Goal: Navigation & Orientation: Understand site structure

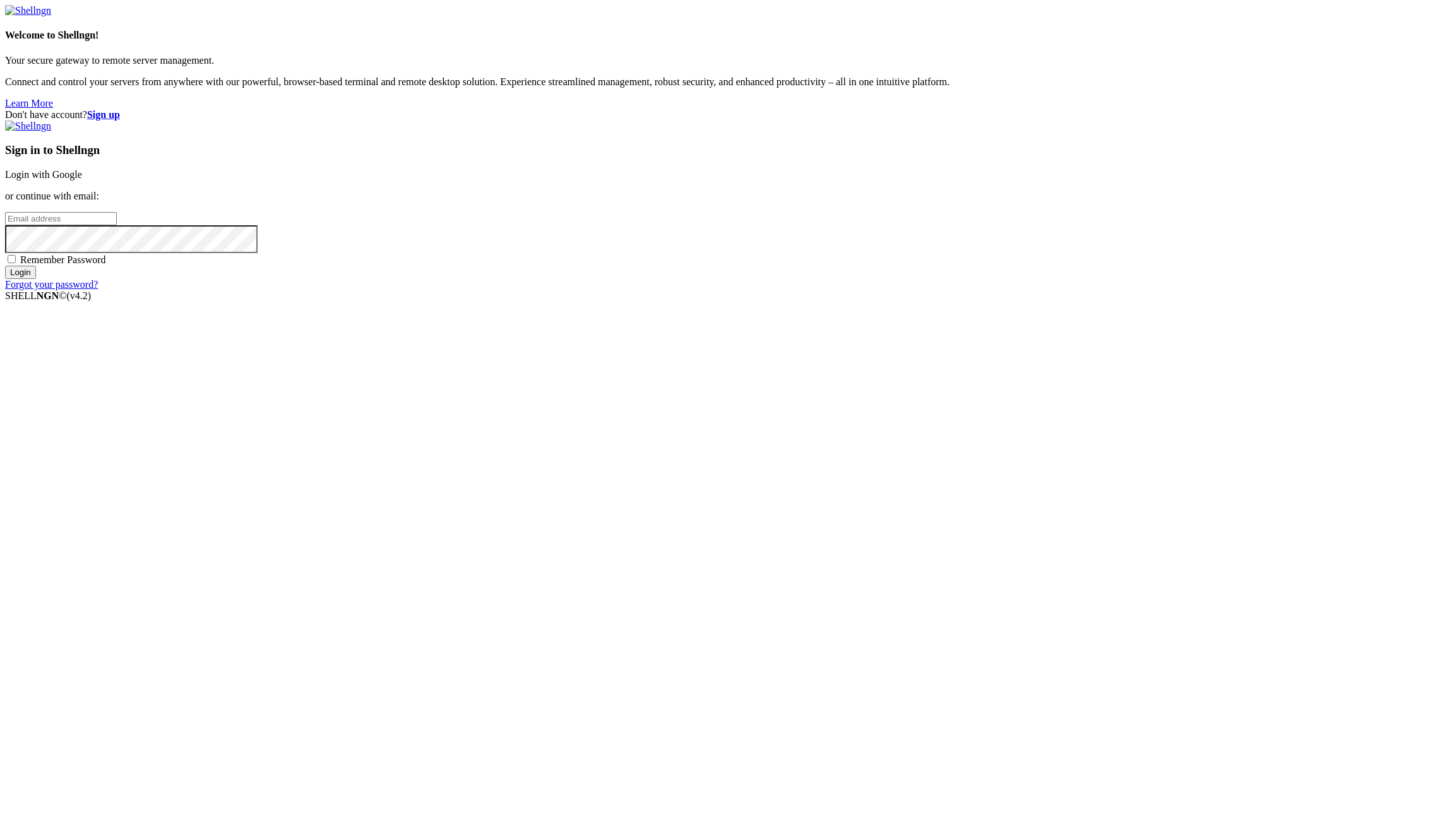
type input "[EMAIL_ADDRESS][DOMAIN_NAME]"
click at [36, 279] on input "Login" at bounding box center [20, 272] width 31 height 13
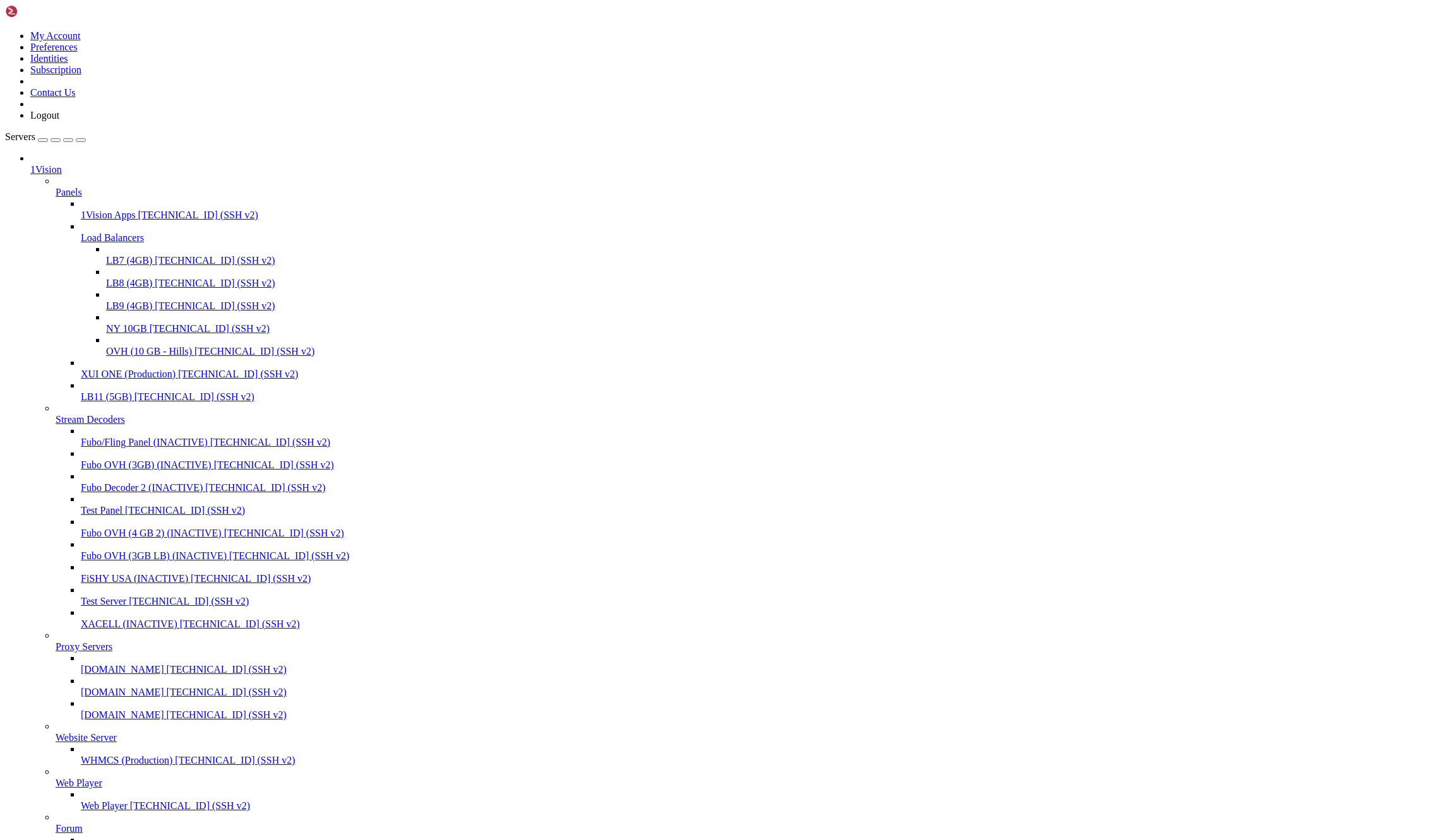
click at [56, 187] on icon at bounding box center [56, 187] width 0 height 0
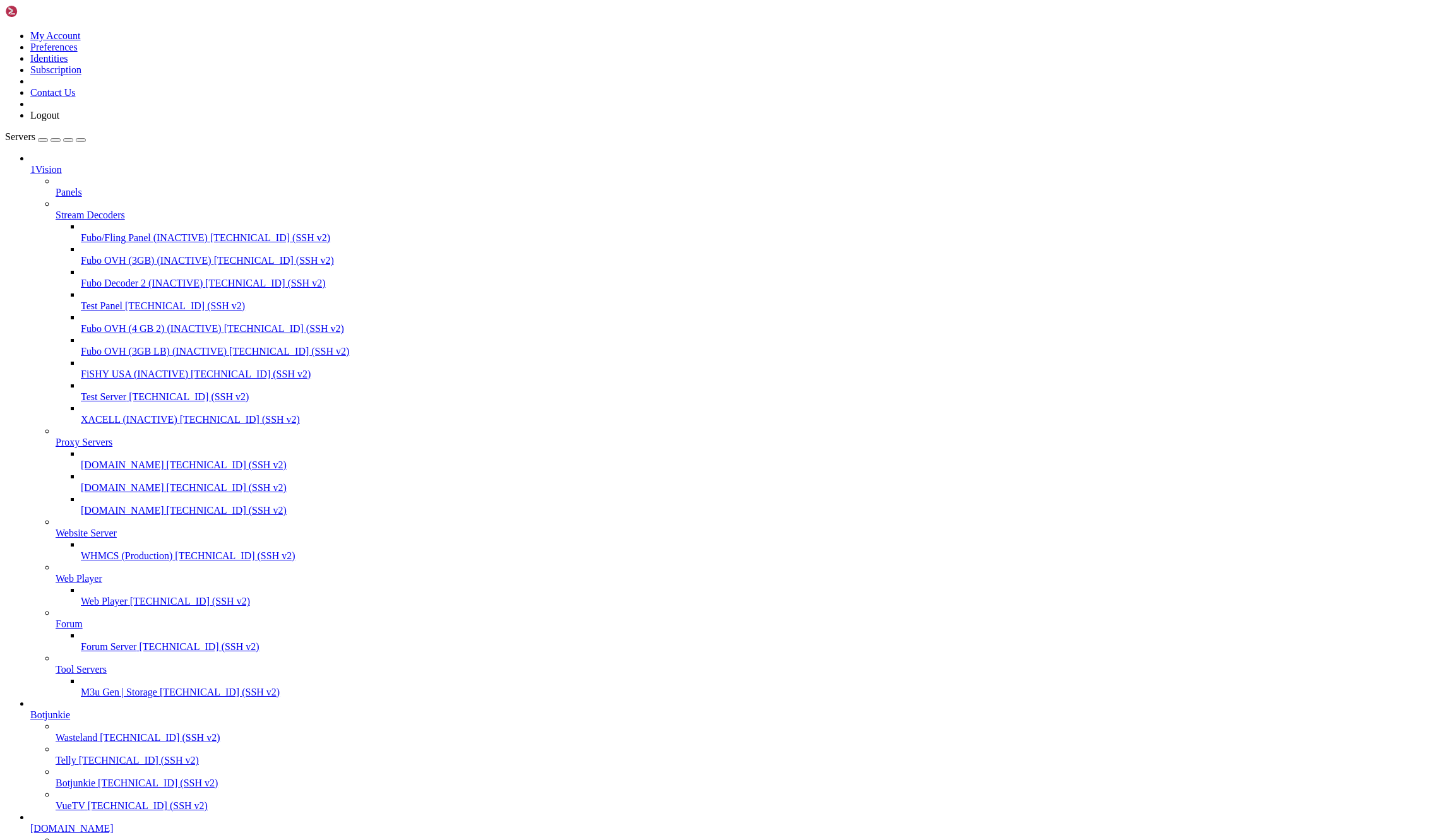
click at [56, 187] on icon at bounding box center [56, 187] width 0 height 0
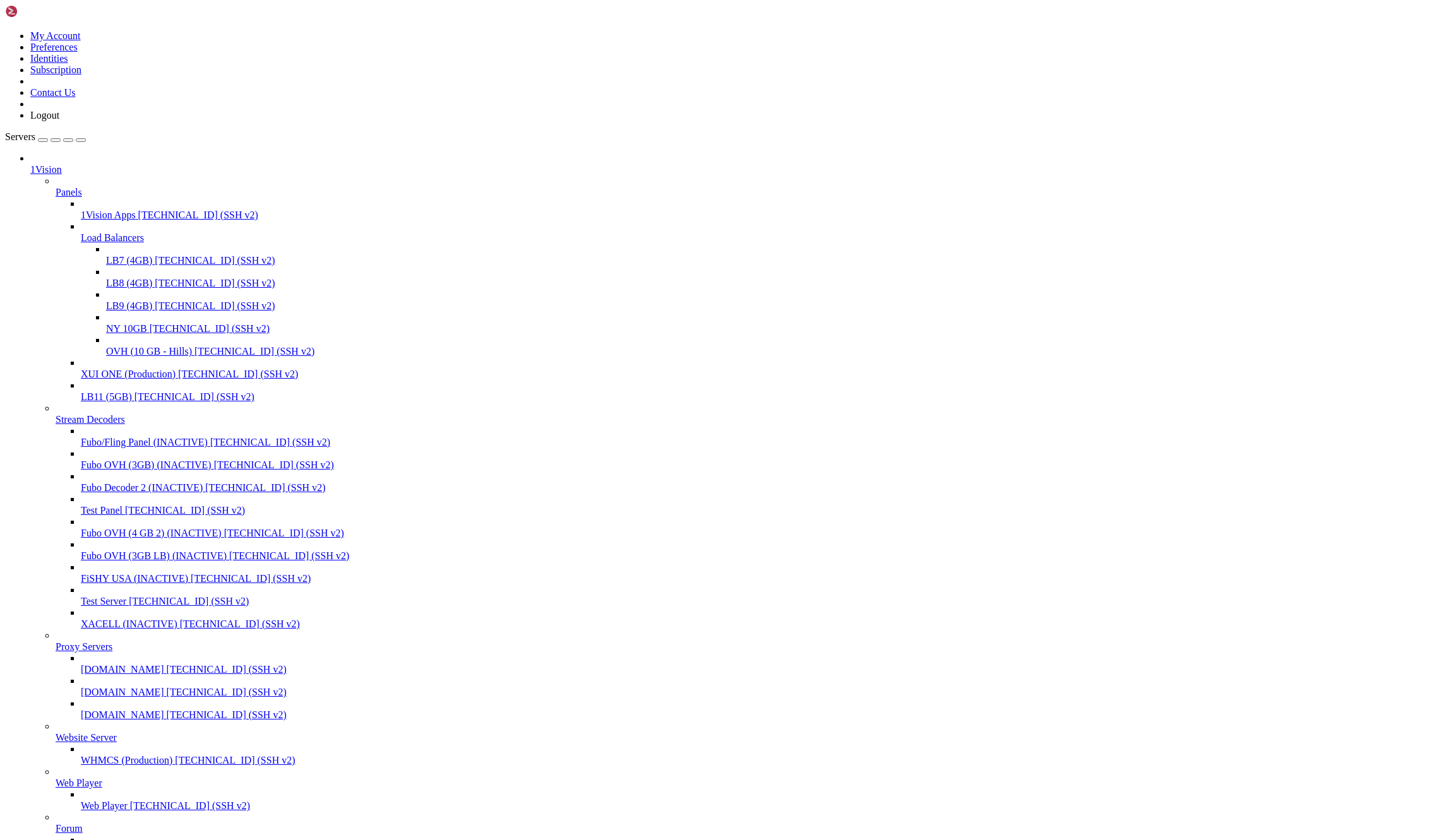
click at [81, 232] on icon at bounding box center [81, 232] width 0 height 0
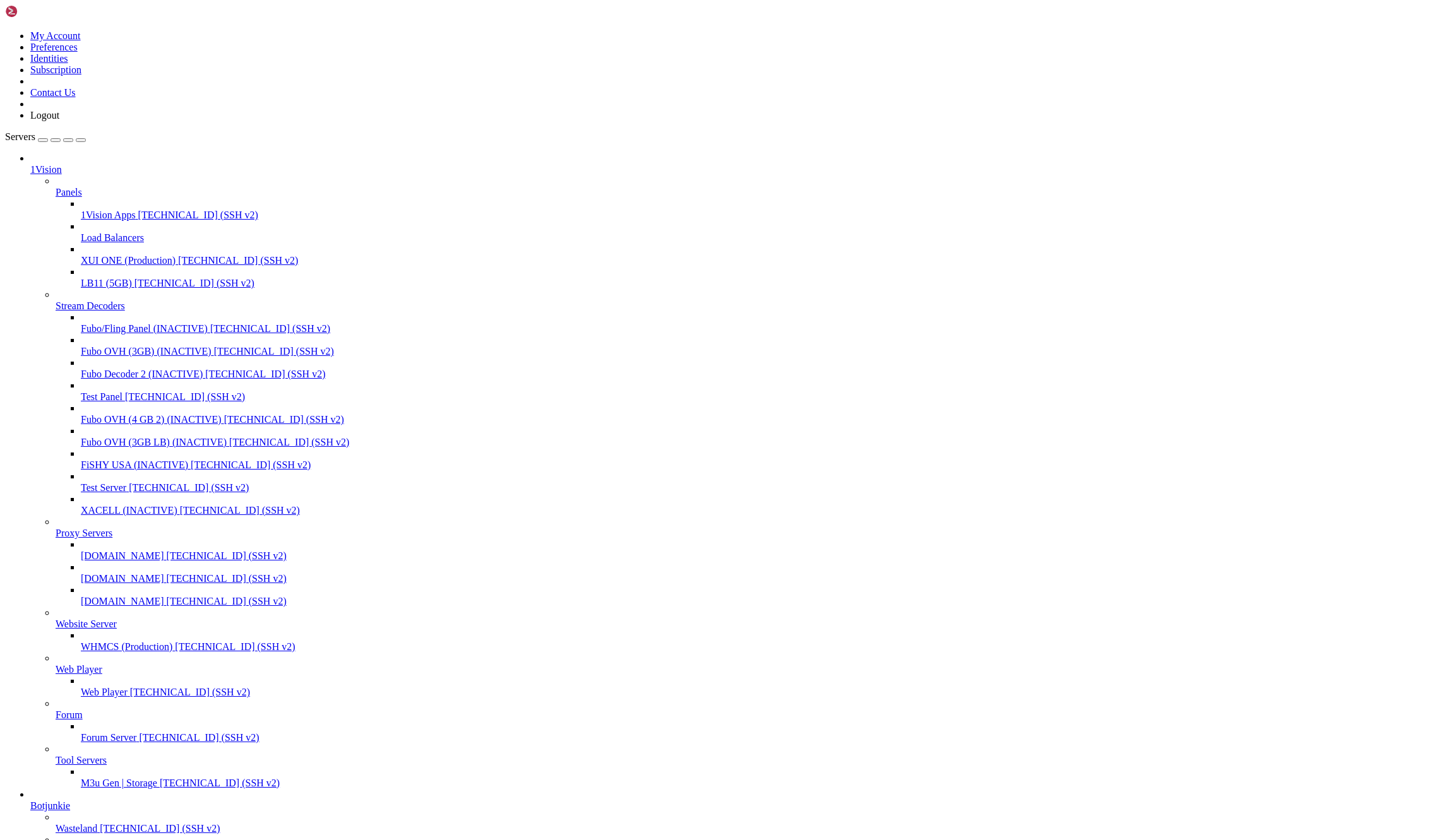
click at [56, 187] on icon at bounding box center [56, 187] width 0 height 0
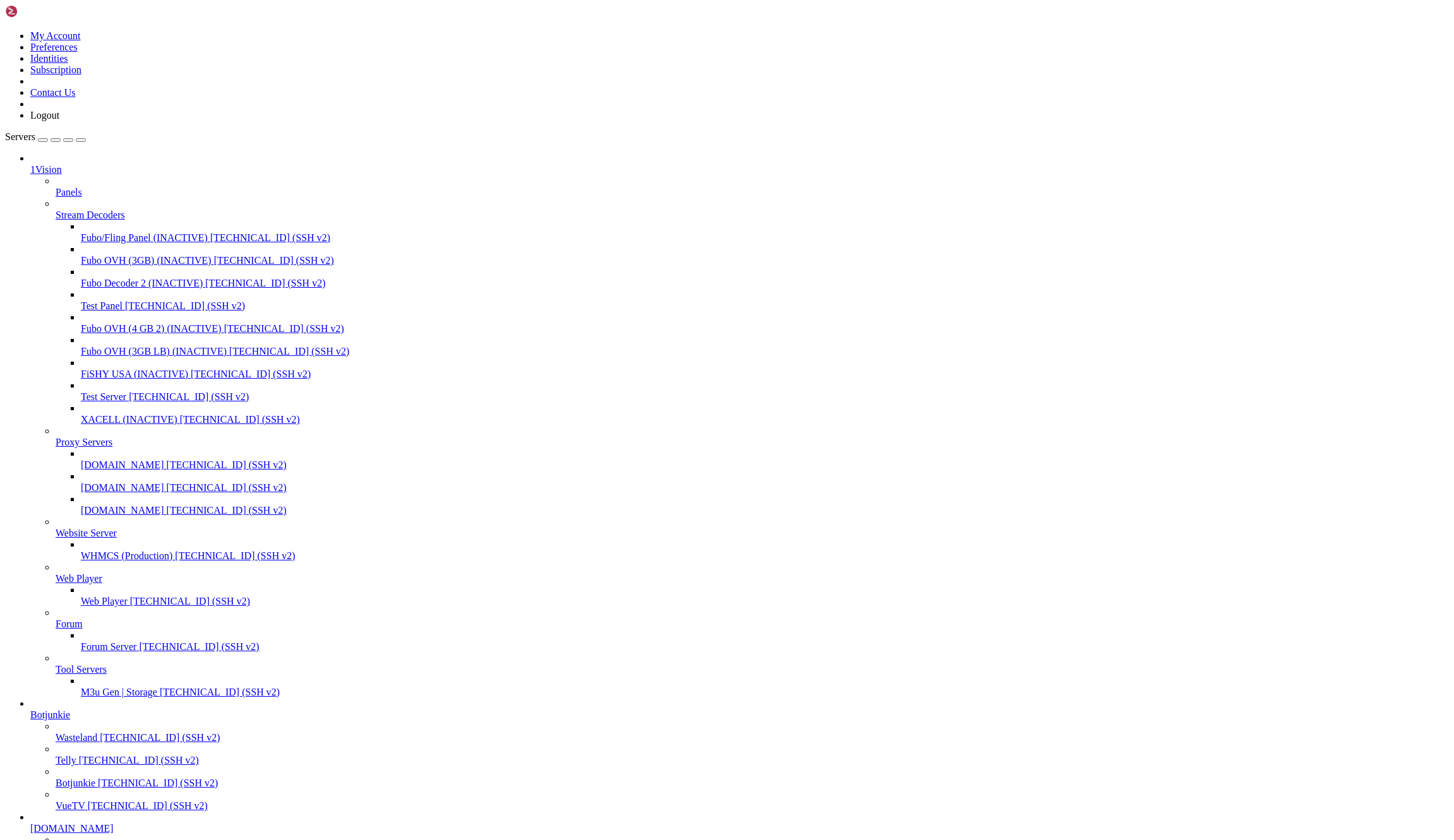
click at [143, 176] on div at bounding box center [752, 181] width 1393 height 11
click at [143, 176] on div at bounding box center [752, 181] width 1393 height 11
click at [56, 187] on icon at bounding box center [56, 187] width 0 height 0
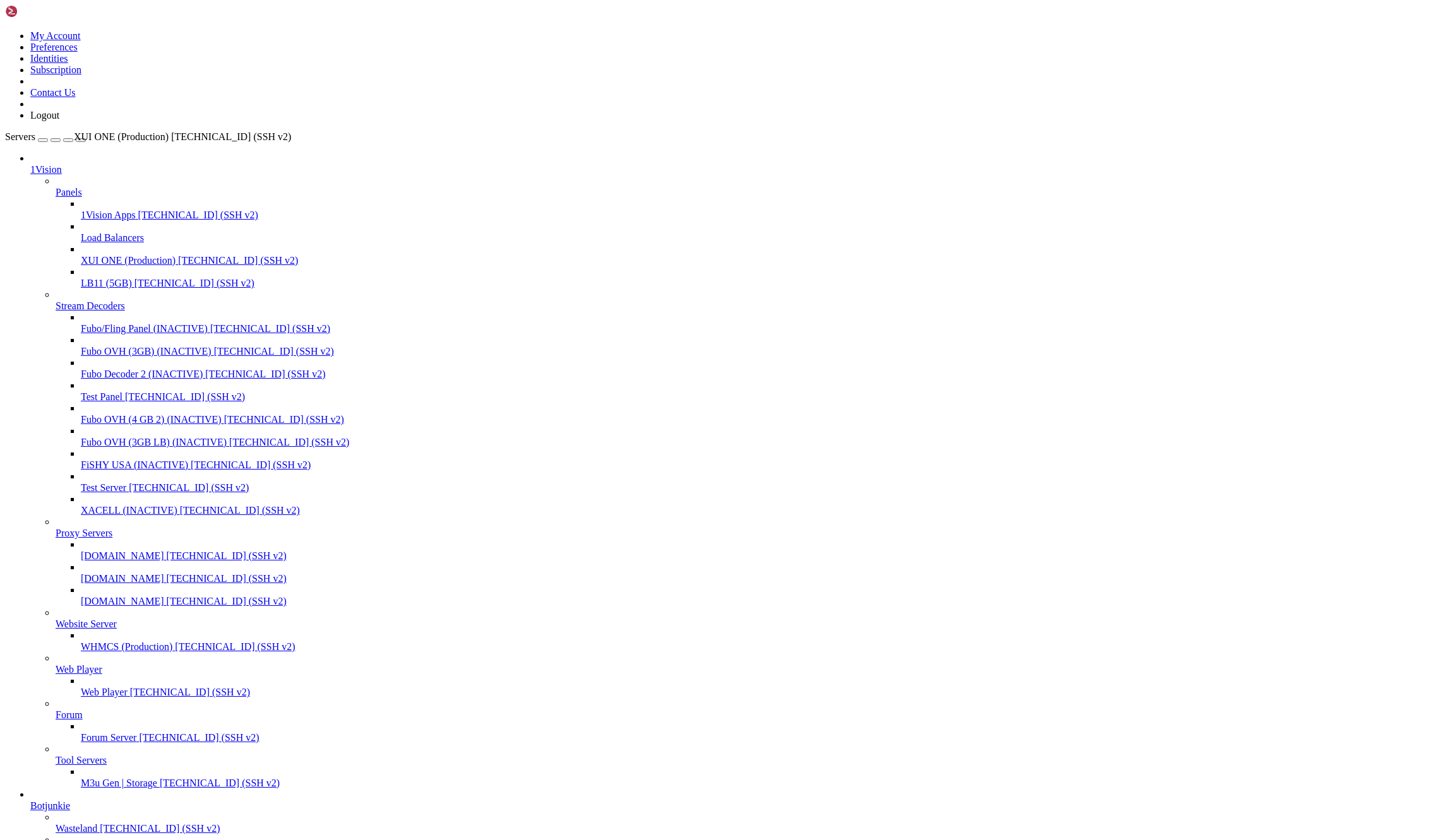
drag, startPoint x: 68, startPoint y: 205, endPoint x: 71, endPoint y: 125, distance: 80.1
click at [81, 255] on icon at bounding box center [81, 255] width 0 height 0
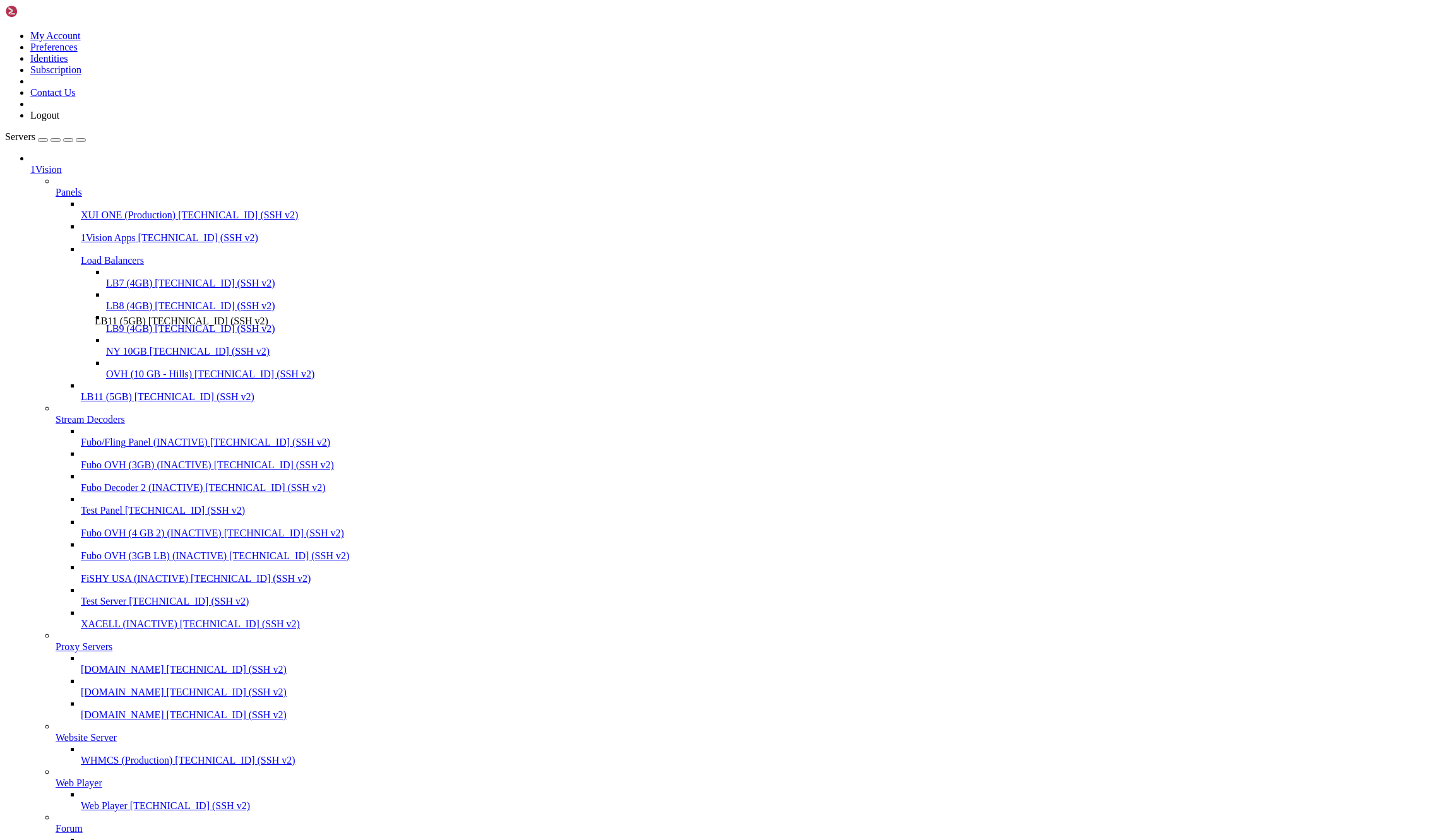
drag, startPoint x: 69, startPoint y: 404, endPoint x: 92, endPoint y: 310, distance: 96.8
click at [81, 255] on icon at bounding box center [81, 255] width 0 height 0
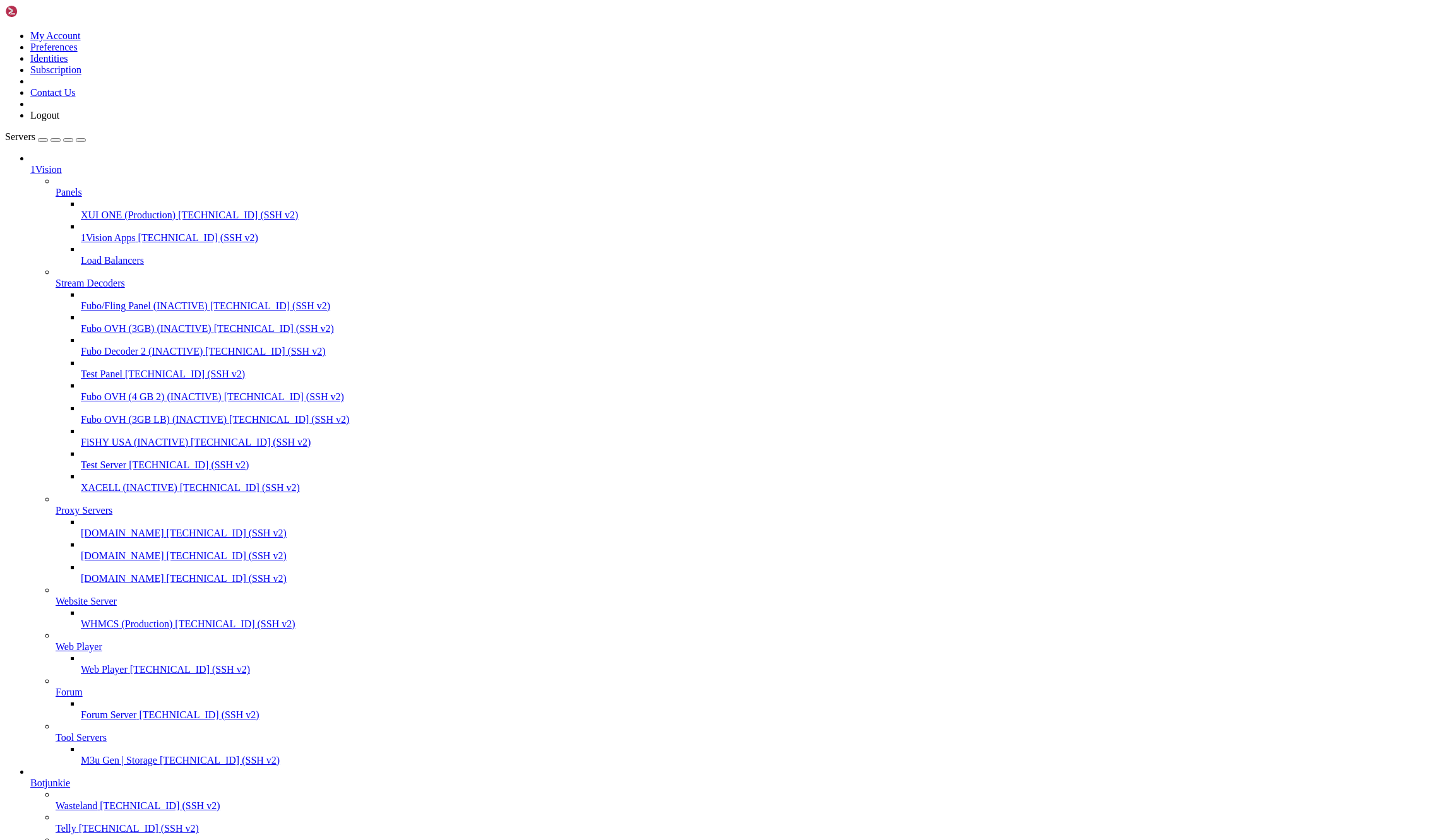
click at [56, 187] on icon at bounding box center [56, 187] width 0 height 0
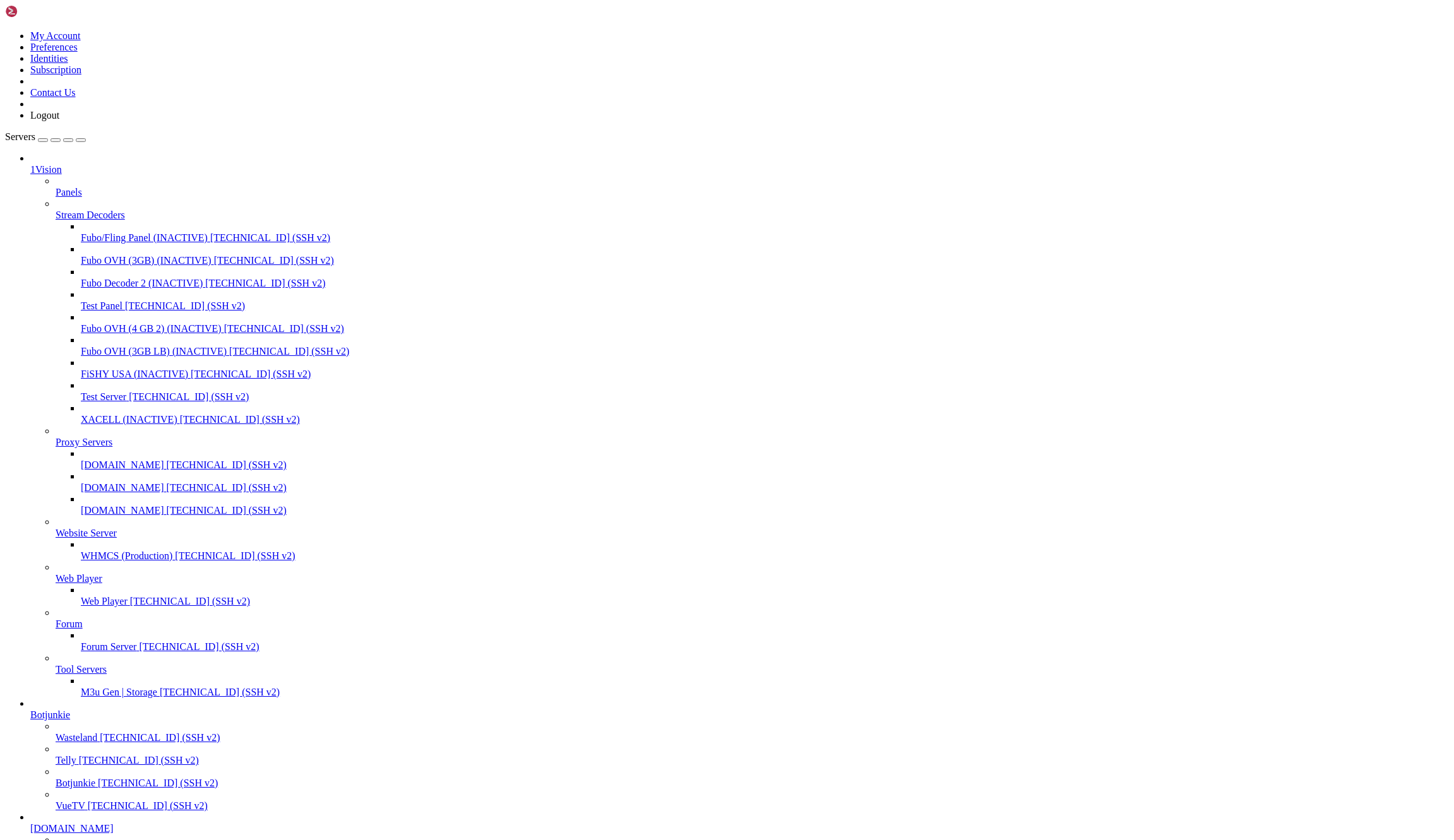
click at [56, 187] on icon at bounding box center [56, 187] width 0 height 0
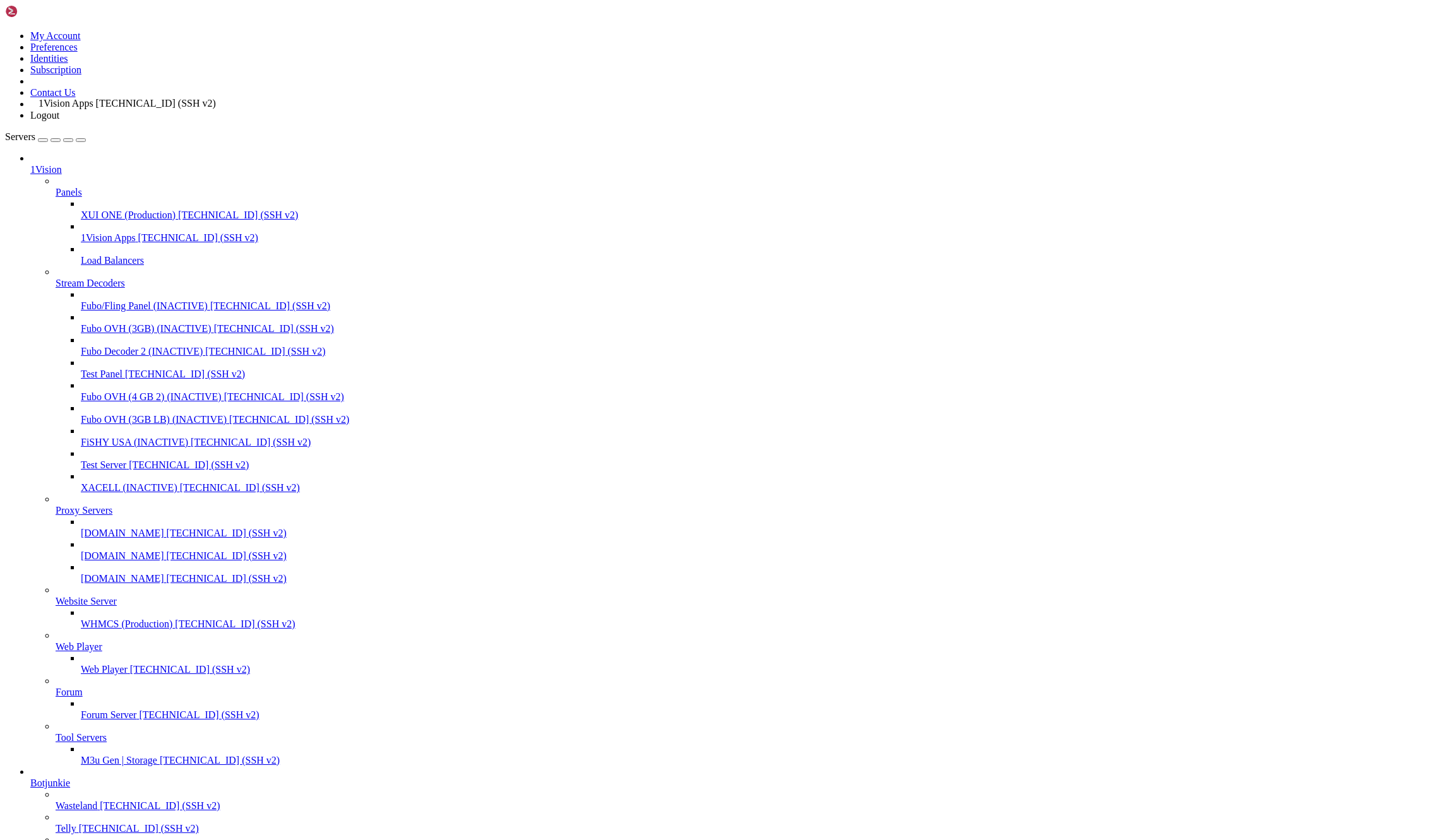
drag, startPoint x: 42, startPoint y: 167, endPoint x: 35, endPoint y: 92, distance: 75.3
drag, startPoint x: 41, startPoint y: 204, endPoint x: 43, endPoint y: 130, distance: 74.0
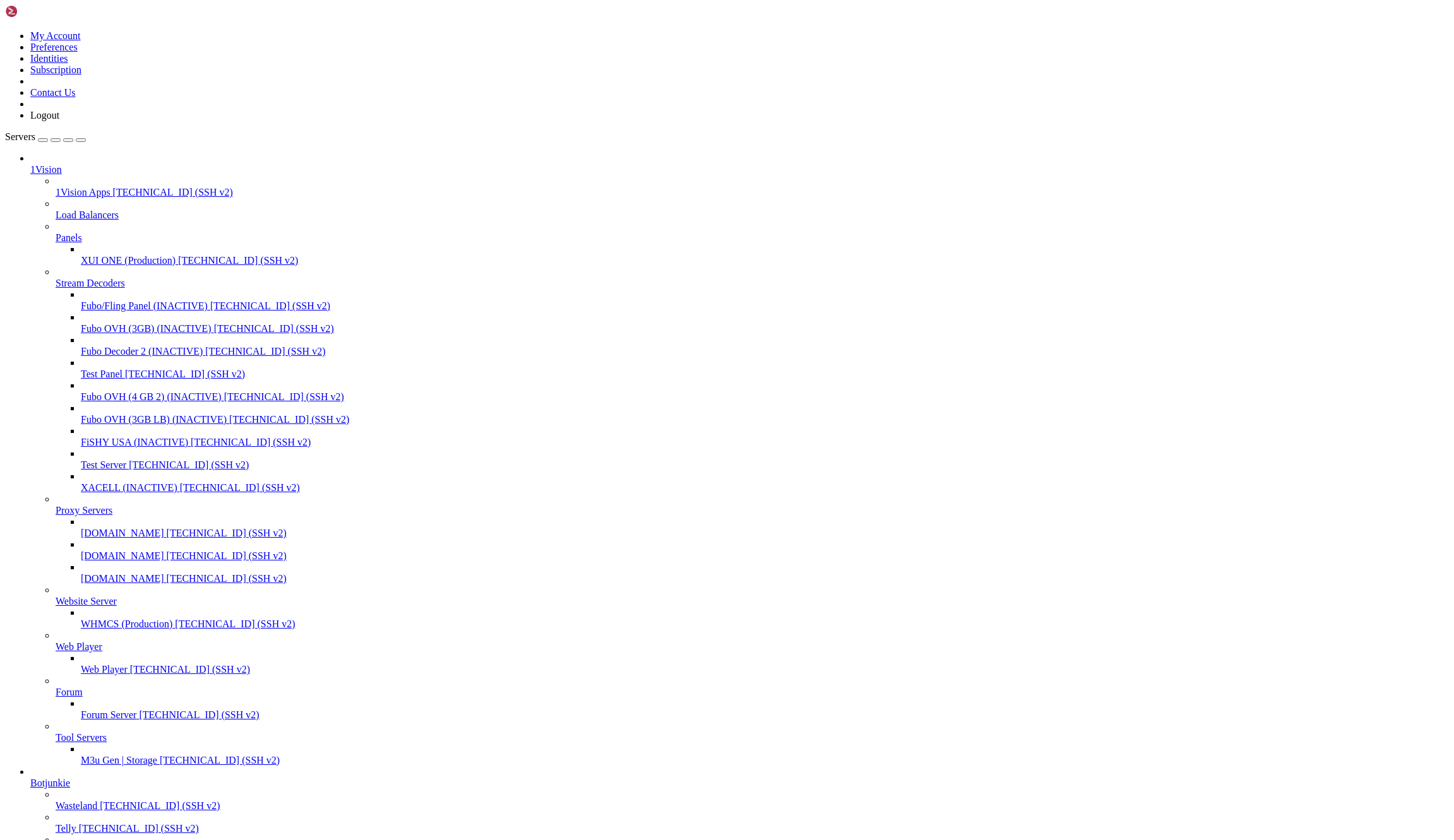
click at [56, 232] on icon at bounding box center [56, 232] width 0 height 0
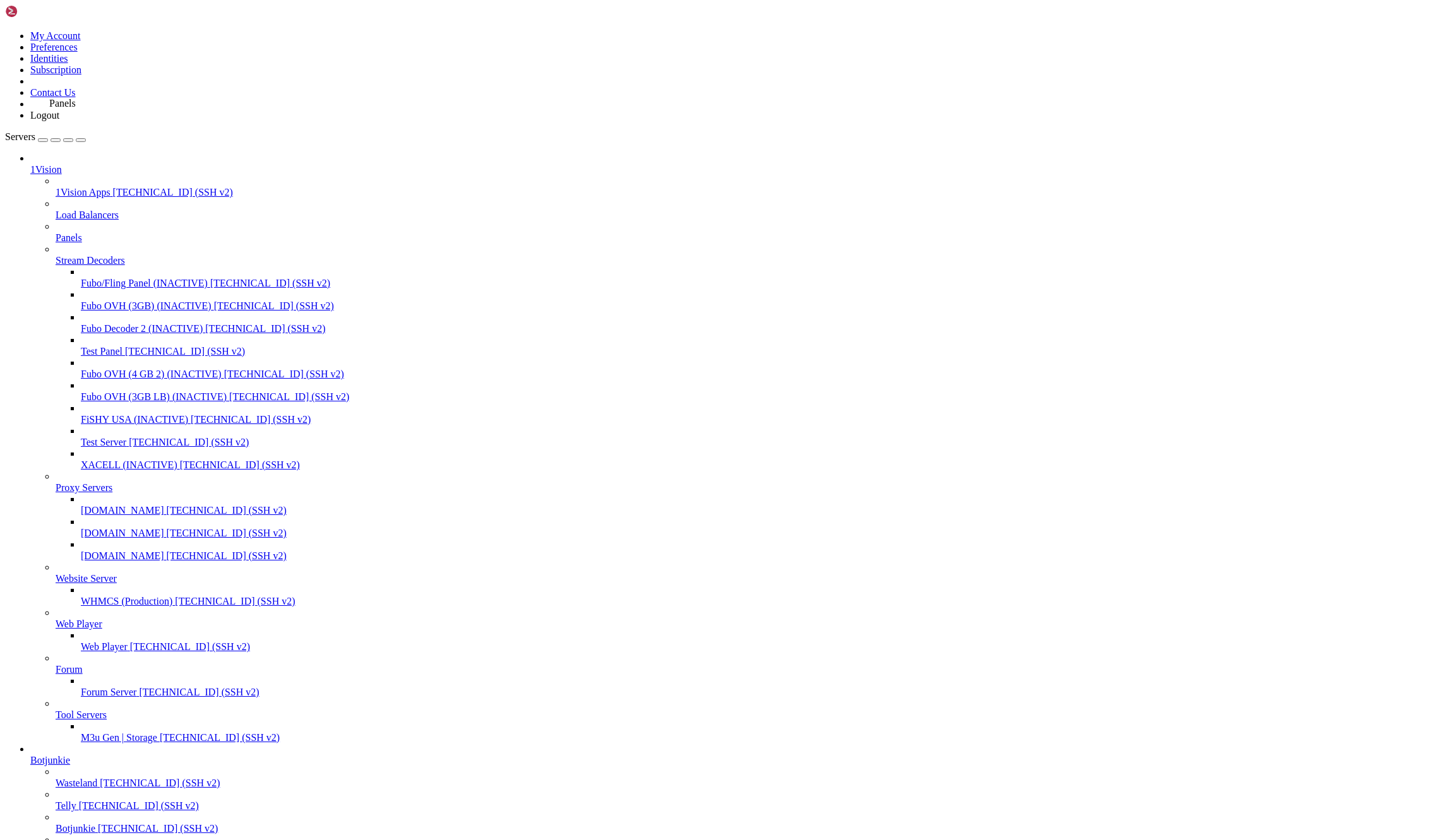
drag, startPoint x: 42, startPoint y: 166, endPoint x: 46, endPoint y: 92, distance: 74.1
click at [56, 187] on icon at bounding box center [56, 187] width 0 height 0
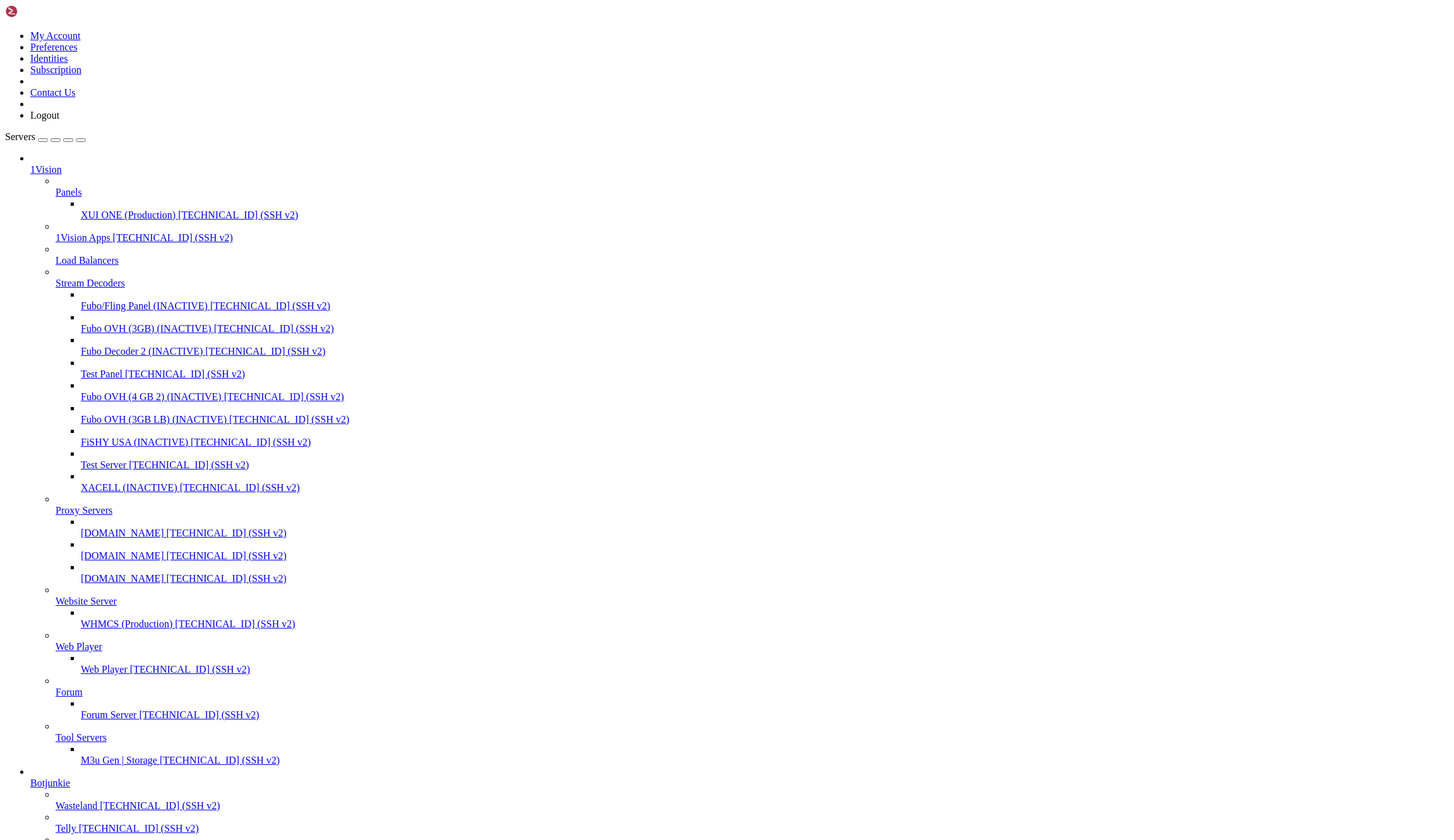
click at [56, 187] on icon at bounding box center [56, 187] width 0 height 0
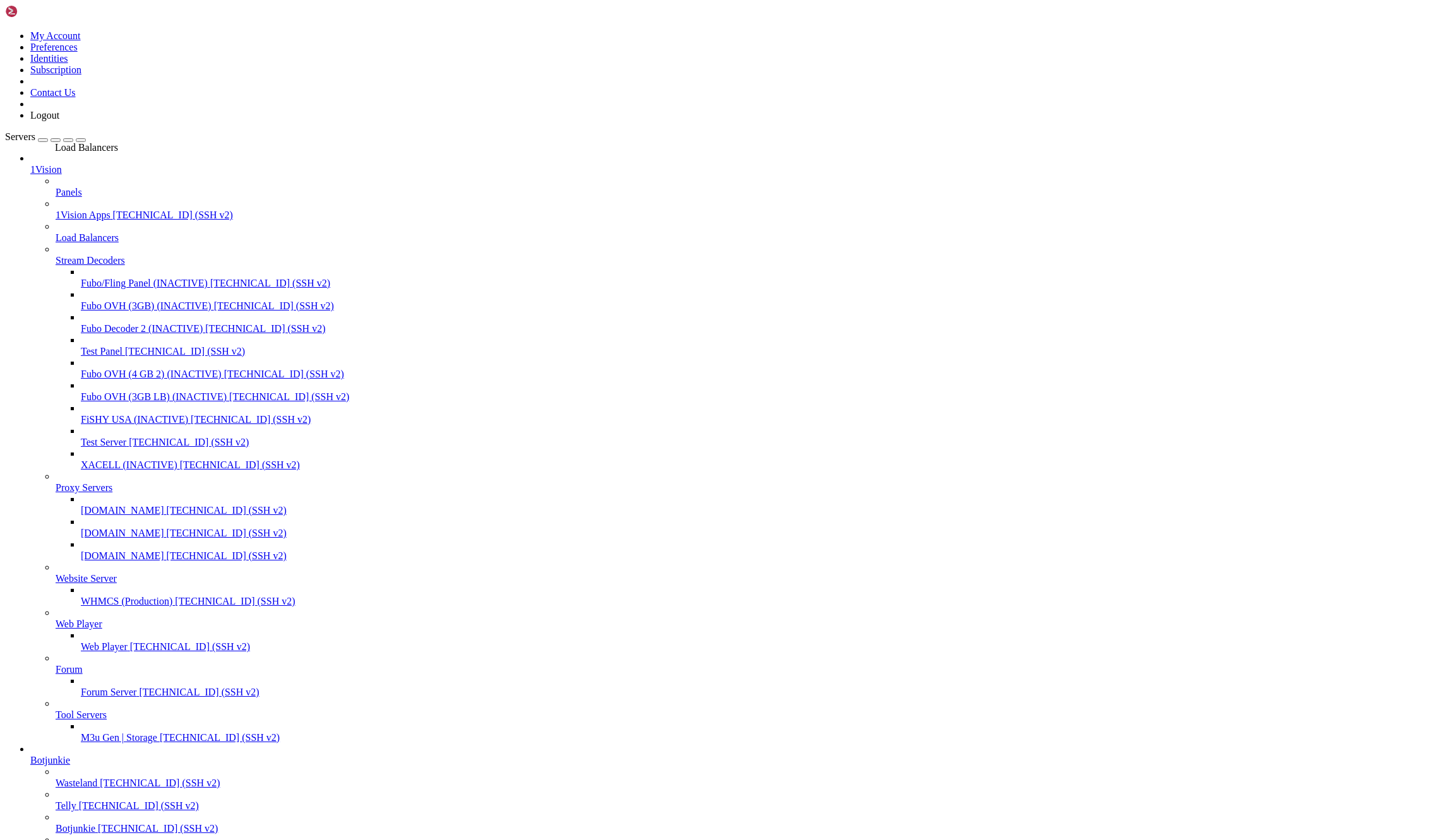
drag, startPoint x: 52, startPoint y: 168, endPoint x: 52, endPoint y: 136, distance: 32.0
click at [56, 209] on icon at bounding box center [56, 209] width 0 height 0
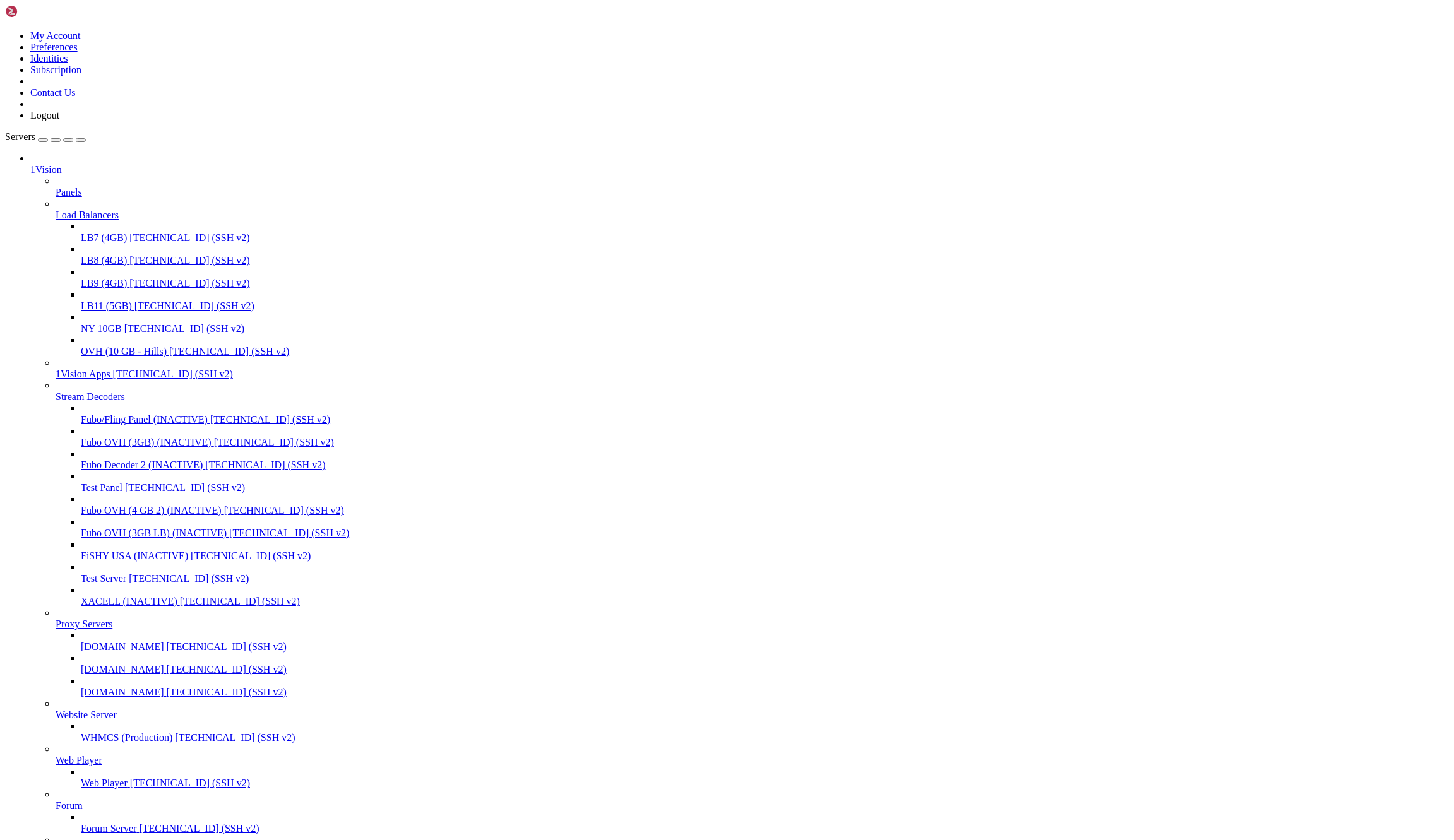
click at [56, 209] on icon at bounding box center [56, 209] width 0 height 0
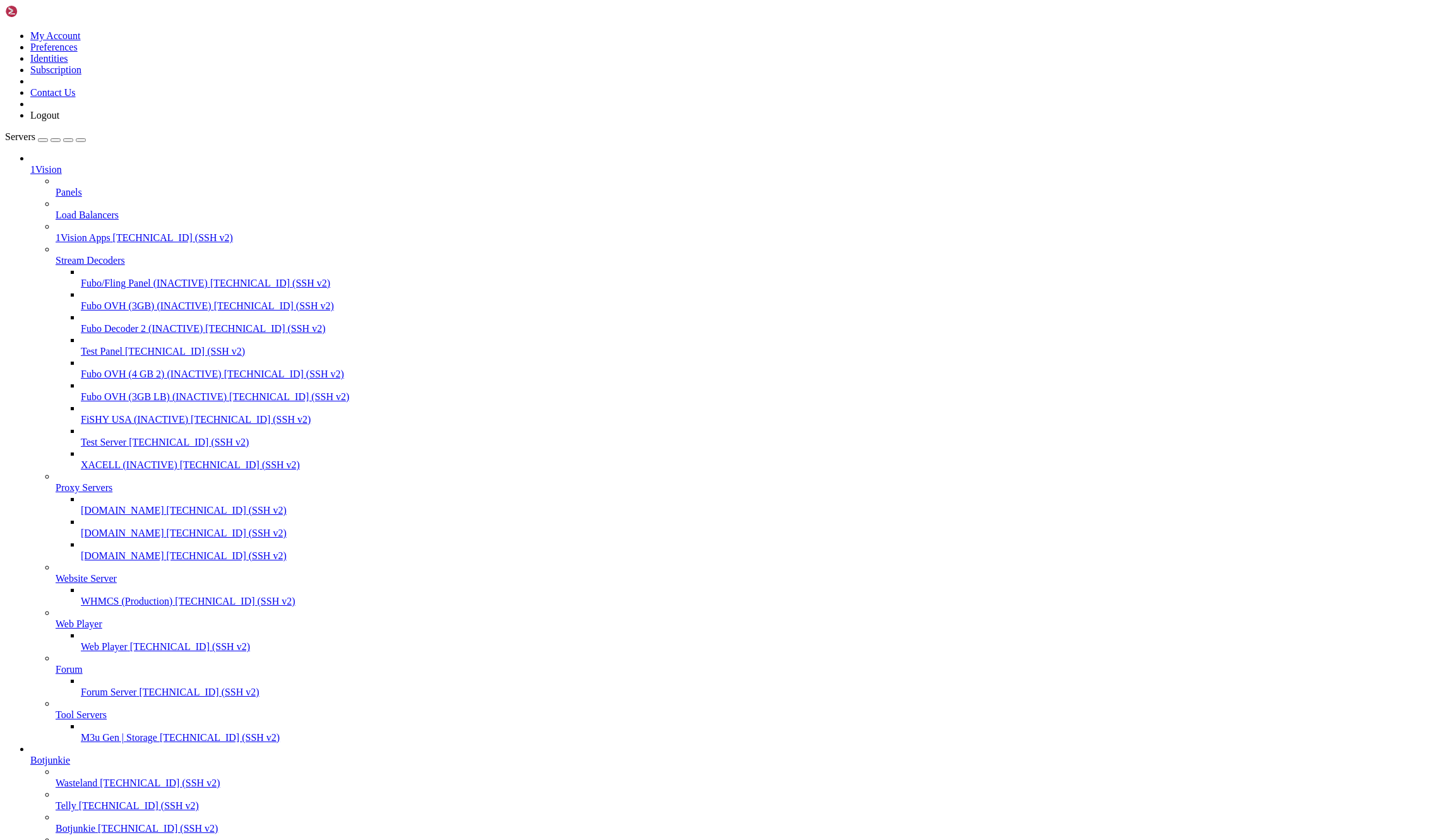
click at [56, 255] on icon at bounding box center [56, 255] width 0 height 0
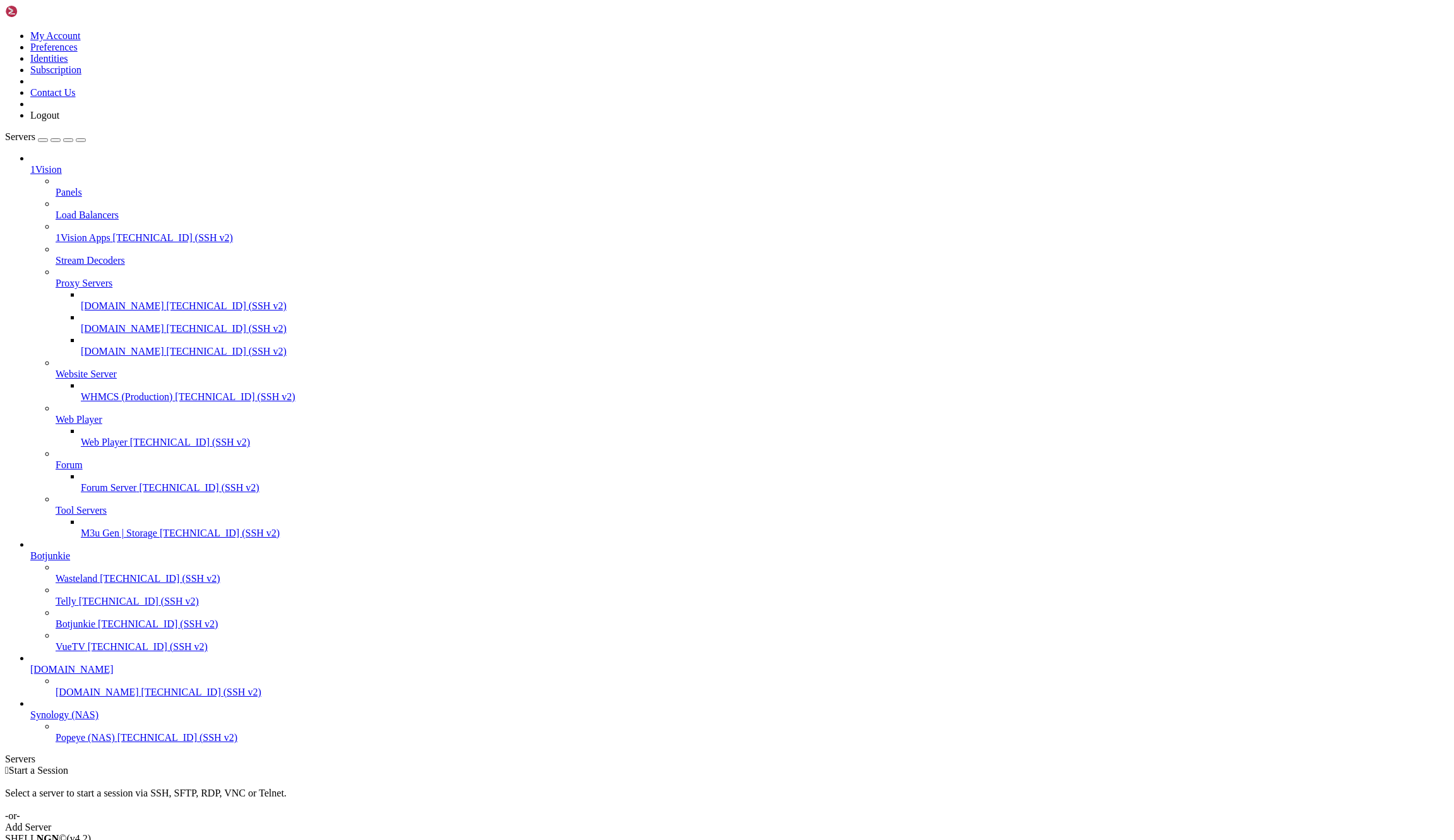
click at [56, 278] on icon at bounding box center [56, 278] width 0 height 0
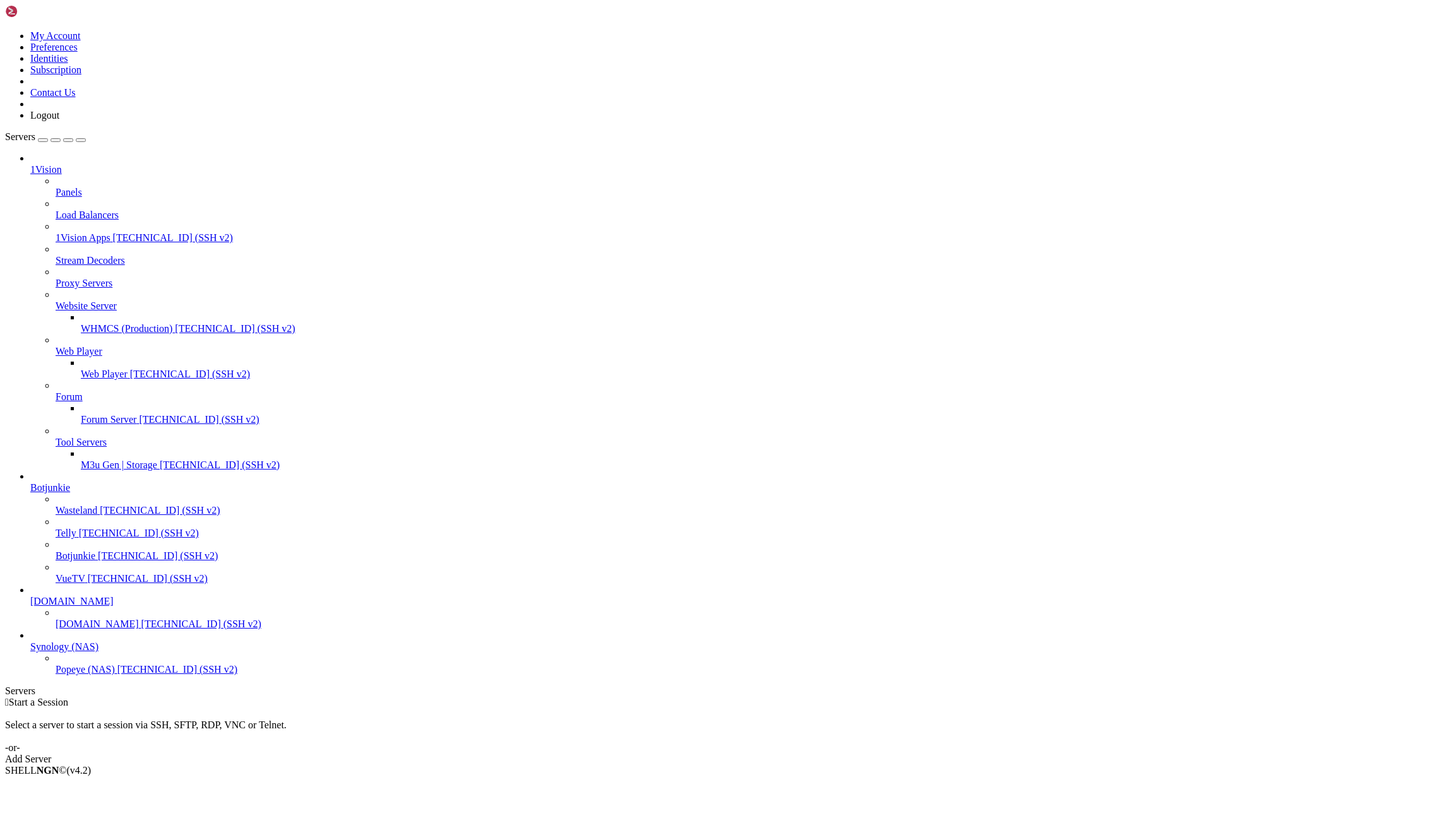
click at [56, 300] on icon at bounding box center [56, 300] width 0 height 0
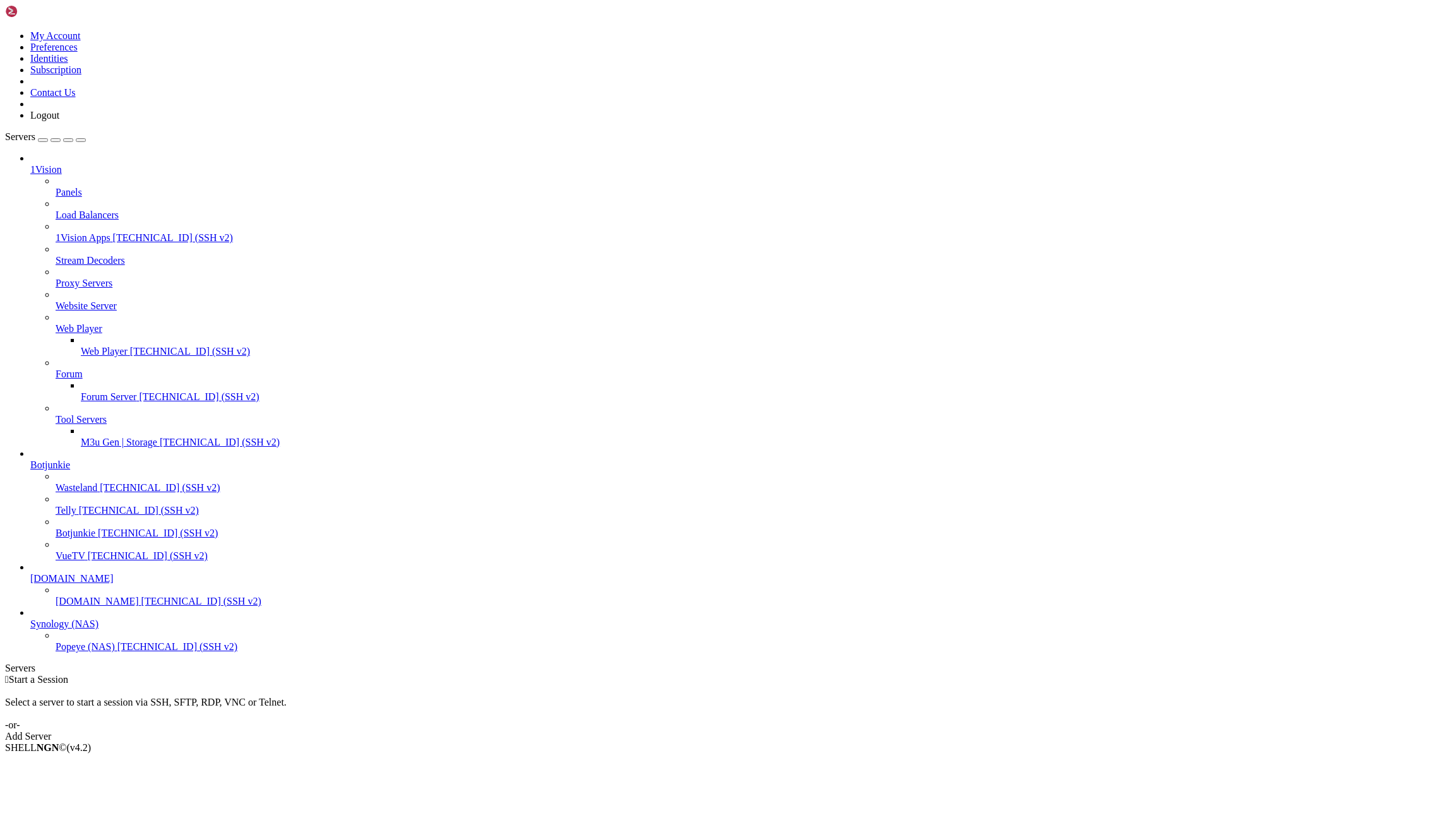
click at [56, 323] on icon at bounding box center [56, 323] width 0 height 0
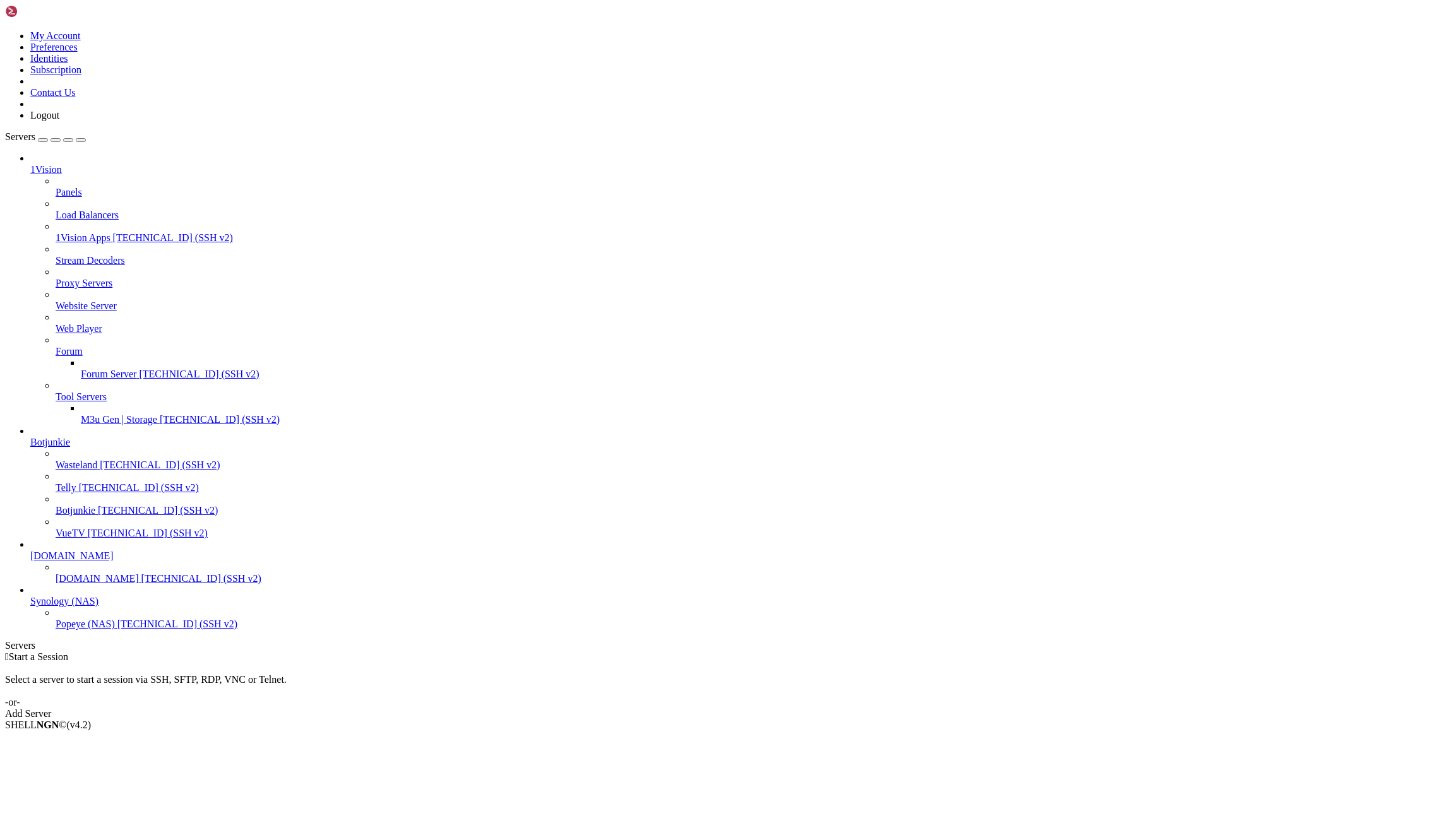
click at [56, 346] on icon at bounding box center [56, 346] width 0 height 0
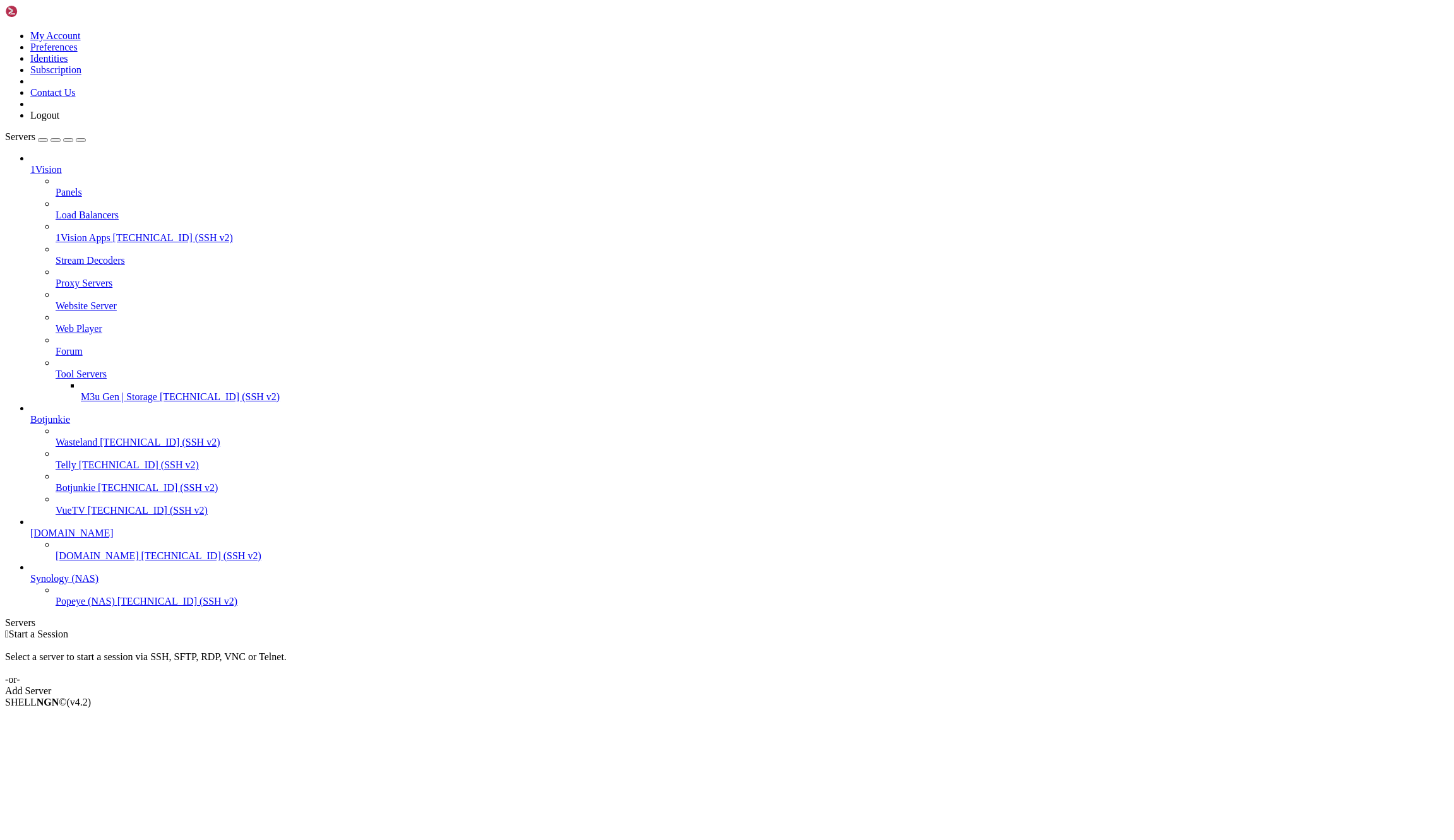
click at [56, 369] on icon at bounding box center [56, 369] width 0 height 0
